Goal: Task Accomplishment & Management: Manage account settings

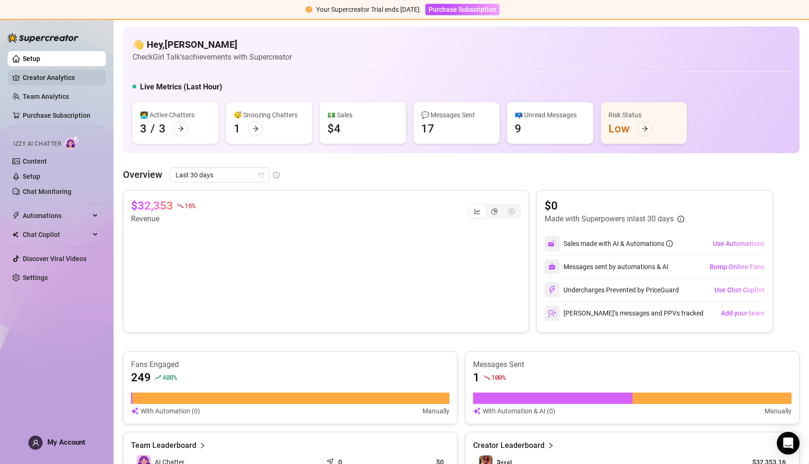
click at [41, 76] on link "Creator Analytics" at bounding box center [61, 77] width 76 height 15
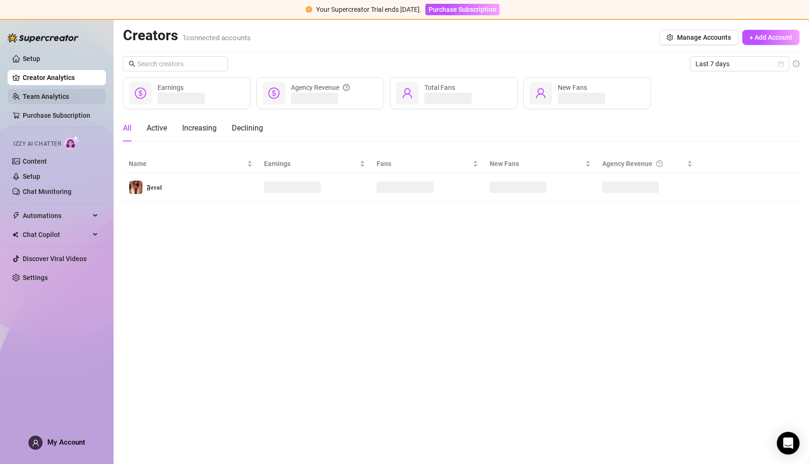
click at [48, 99] on link "Team Analytics" at bounding box center [46, 97] width 46 height 8
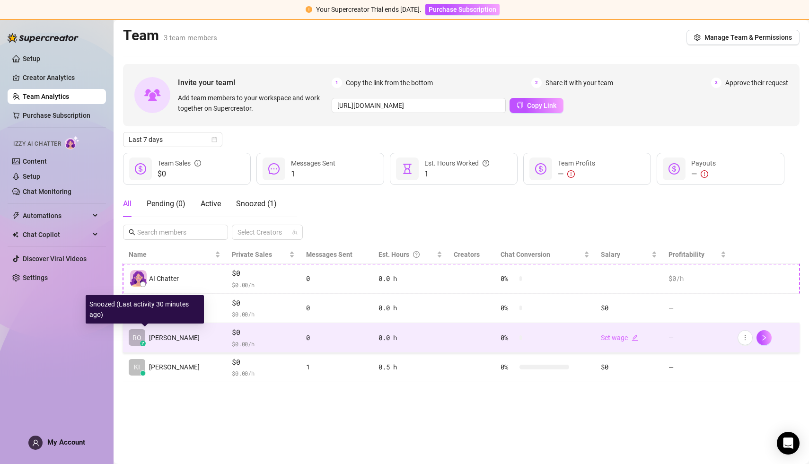
click at [157, 333] on span "[PERSON_NAME]" at bounding box center [174, 337] width 51 height 10
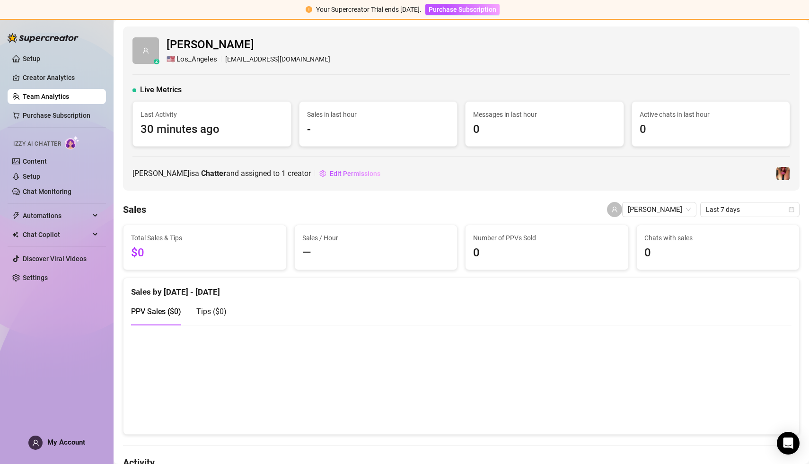
click at [40, 96] on link "Team Analytics" at bounding box center [46, 97] width 46 height 8
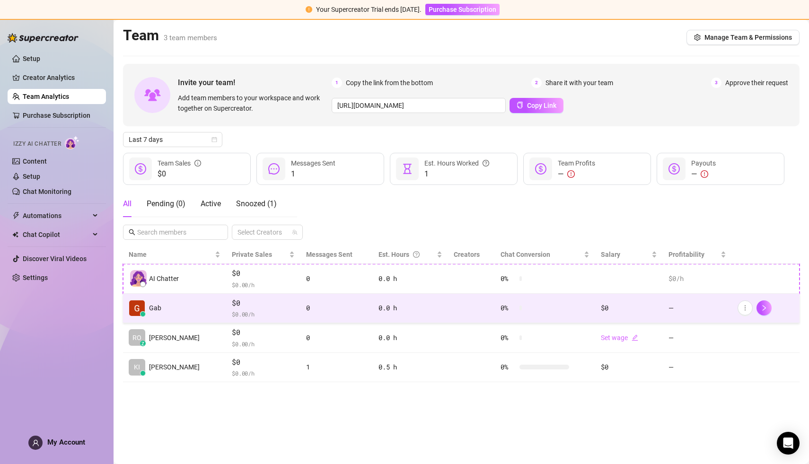
click at [185, 308] on td "Gab" at bounding box center [174, 309] width 103 height 30
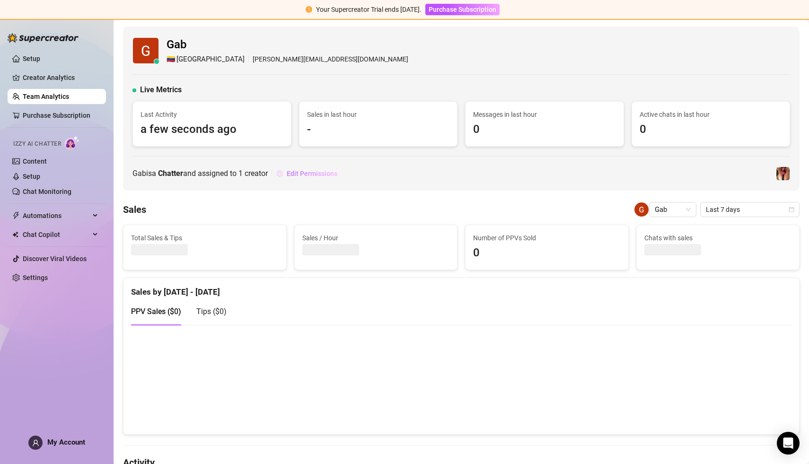
click at [328, 175] on span "Edit Permissions" at bounding box center [312, 174] width 51 height 8
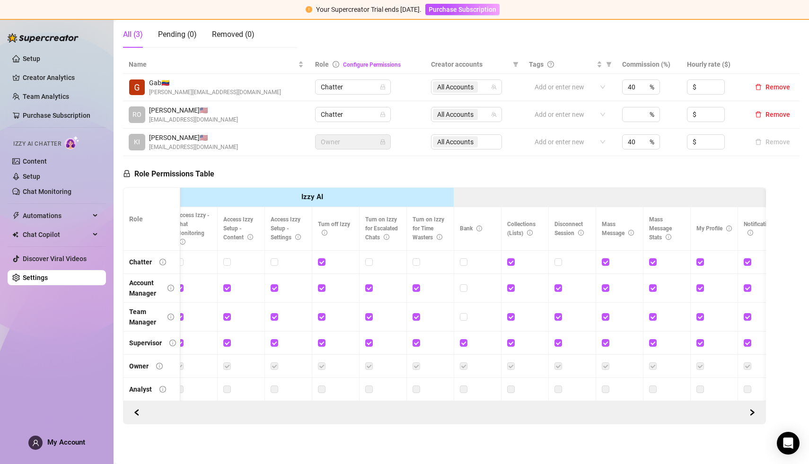
scroll to position [0, 227]
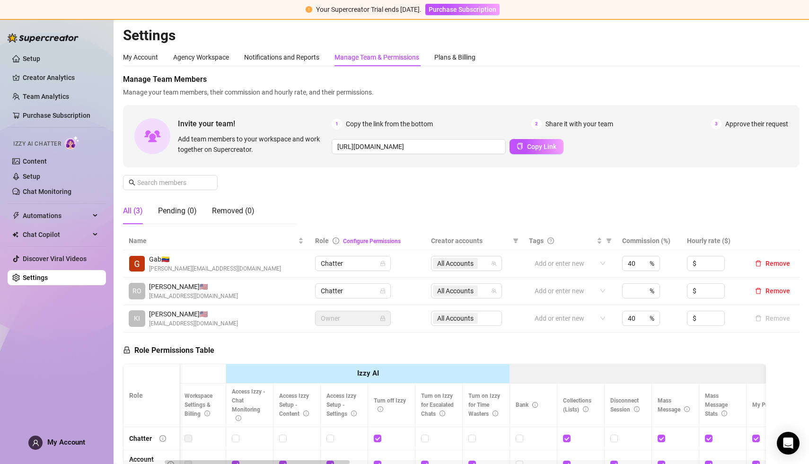
click at [68, 443] on span "My Account" at bounding box center [66, 442] width 38 height 9
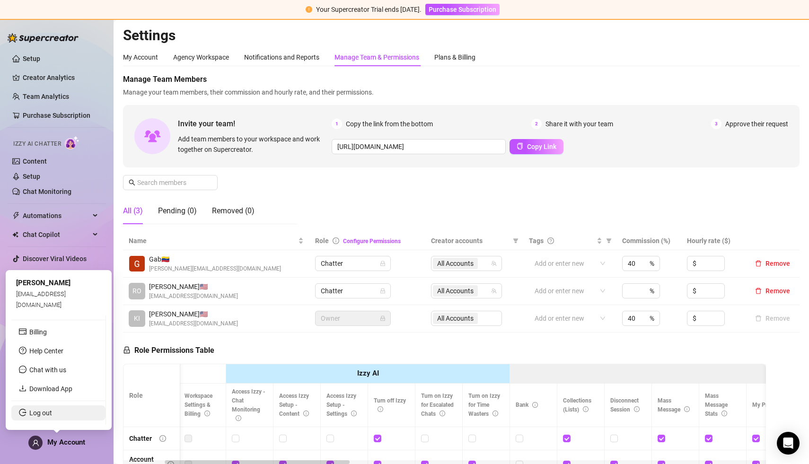
click at [47, 410] on link "Log out" at bounding box center [40, 413] width 23 height 8
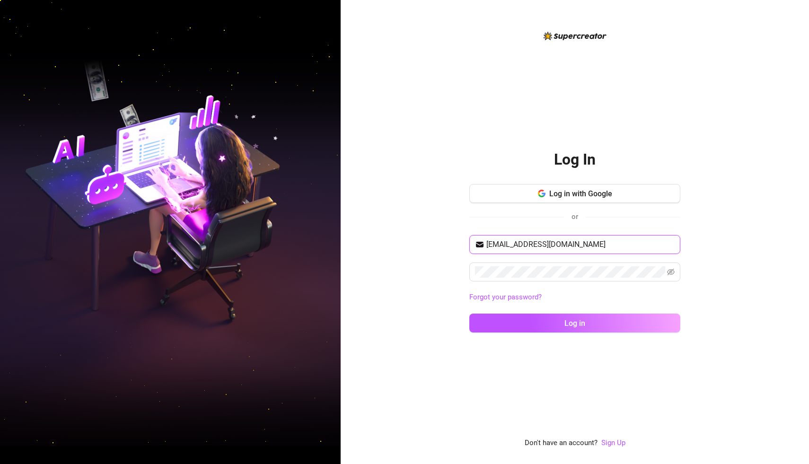
click at [556, 246] on input "seggsythangyang@gmail.com" at bounding box center [580, 244] width 188 height 11
type input "hrobert1029@gmail.com"
click at [567, 326] on span "Log in" at bounding box center [574, 323] width 21 height 9
